Goal: Task Accomplishment & Management: Manage account settings

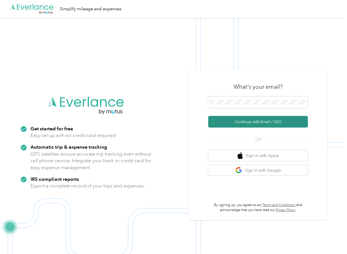
click at [223, 123] on button "Continue with Email / SSO" at bounding box center [258, 122] width 100 height 12
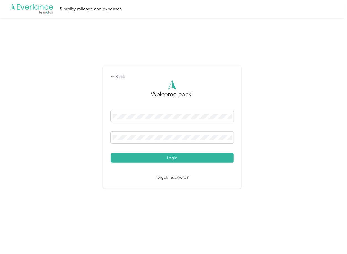
click at [136, 156] on button "Login" at bounding box center [172, 158] width 123 height 10
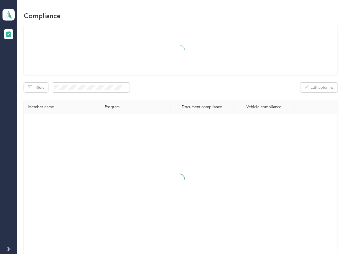
click at [162, 74] on div at bounding box center [181, 49] width 314 height 50
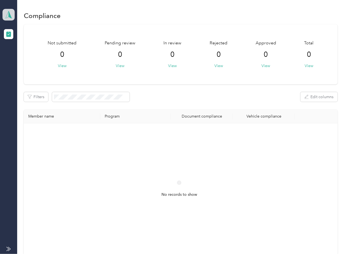
click at [6, 15] on icon at bounding box center [8, 15] width 8 height 8
click at [23, 55] on div "Log out" at bounding box center [17, 58] width 21 height 6
